Goal: Task Accomplishment & Management: Manage account settings

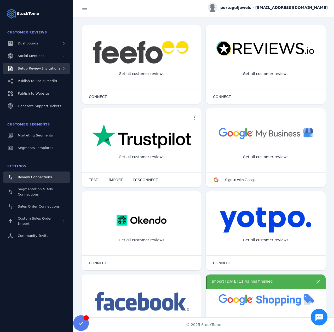
click at [38, 72] on div "Setup Review Invitations" at bounding box center [36, 68] width 67 height 11
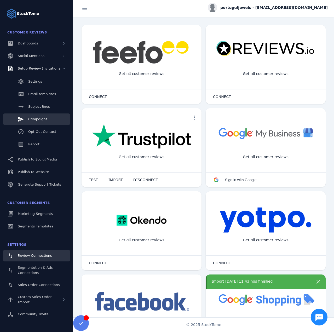
click at [33, 119] on span "Campaigns" at bounding box center [37, 119] width 19 height 4
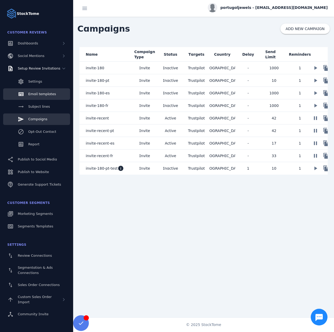
click at [38, 97] on link "Email templates" at bounding box center [36, 93] width 67 height 11
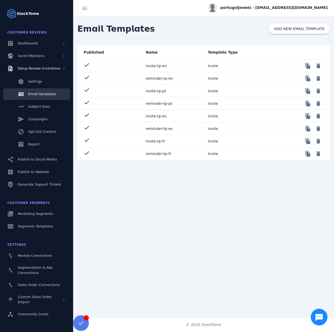
click at [175, 66] on mat-cell "invite-tp-en" at bounding box center [173, 66] width 62 height 13
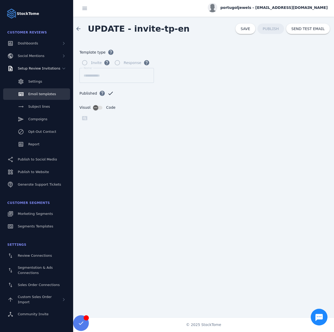
click at [270, 6] on span "portugaljewels - [EMAIL_ADDRESS][DOMAIN_NAME]" at bounding box center [273, 7] width 107 height 5
click at [303, 49] on button "Sign out" at bounding box center [309, 50] width 38 height 13
